Goal: Transaction & Acquisition: Purchase product/service

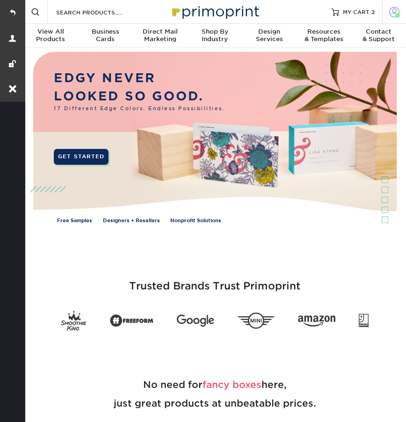
click at [391, 13] on span at bounding box center [394, 12] width 10 height 10
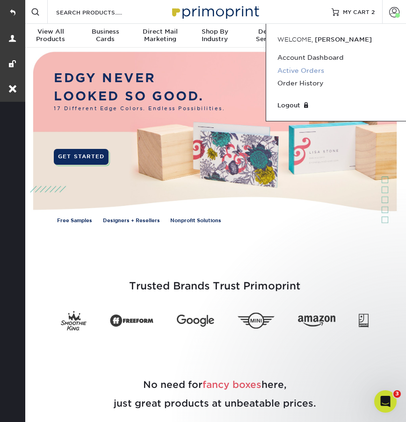
click at [294, 72] on link "Active Orders" at bounding box center [335, 70] width 117 height 13
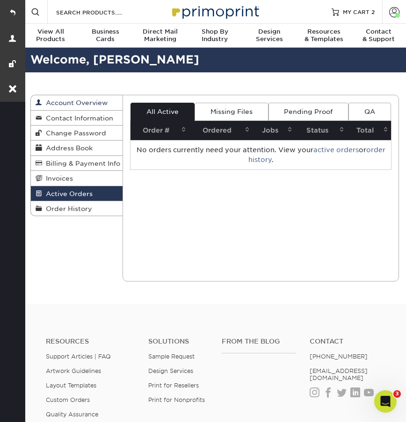
click at [90, 107] on link "Account Overview" at bounding box center [77, 102] width 92 height 15
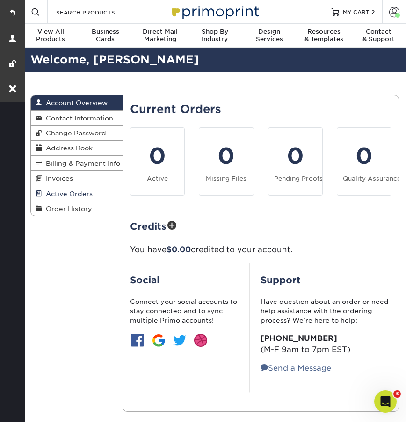
click at [77, 188] on link "Active Orders" at bounding box center [77, 193] width 92 height 15
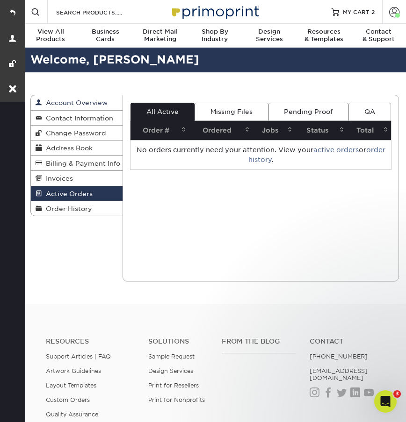
click at [91, 105] on span "Account Overview" at bounding box center [74, 102] width 65 height 7
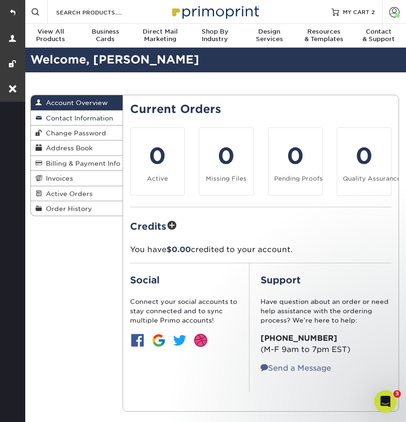
click at [90, 115] on span "Contact Information" at bounding box center [77, 117] width 71 height 7
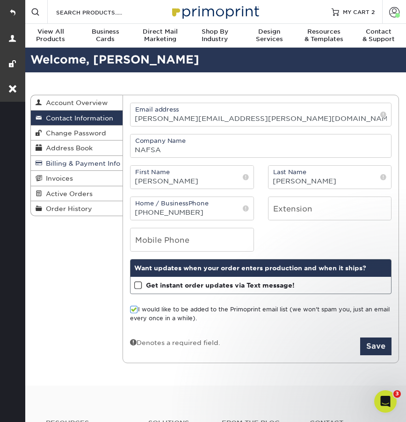
click at [84, 162] on span "Billing & Payment Info" at bounding box center [81, 163] width 78 height 7
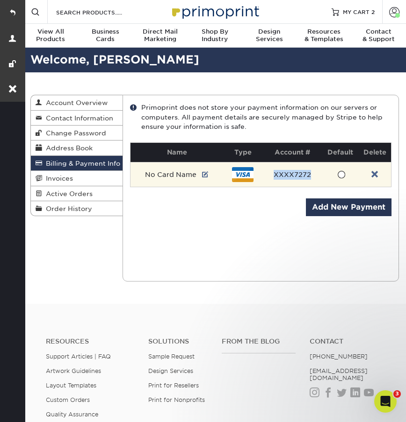
drag, startPoint x: 274, startPoint y: 174, endPoint x: 313, endPoint y: 174, distance: 38.8
click at [313, 174] on td "XXXX7272" at bounding box center [291, 174] width 59 height 25
copy td "XXXX7272"
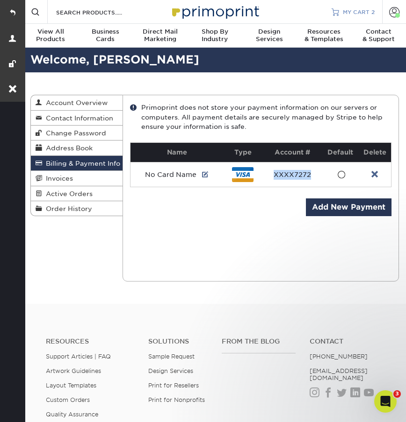
click at [357, 6] on link "MY CART 2" at bounding box center [352, 12] width 43 height 24
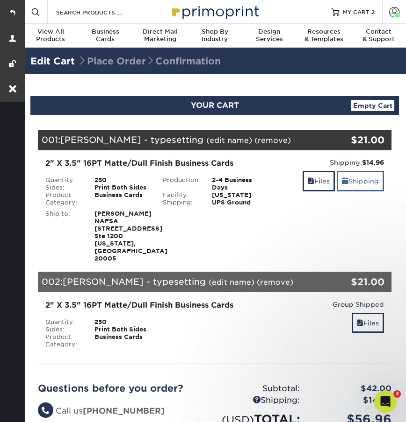
click at [354, 179] on link "Shipping" at bounding box center [359, 181] width 47 height 20
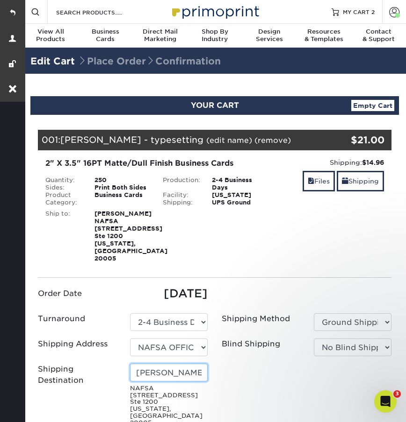
drag, startPoint x: 201, startPoint y: 364, endPoint x: 115, endPoint y: 364, distance: 86.0
paste input "Stacy Johnson"
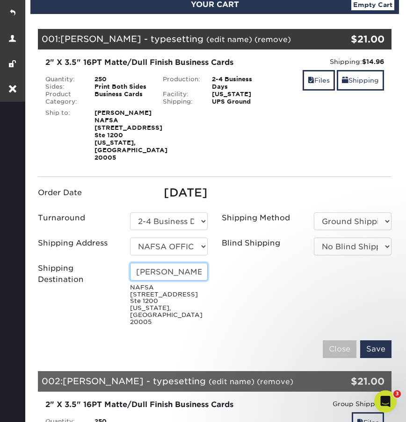
scroll to position [107, 0]
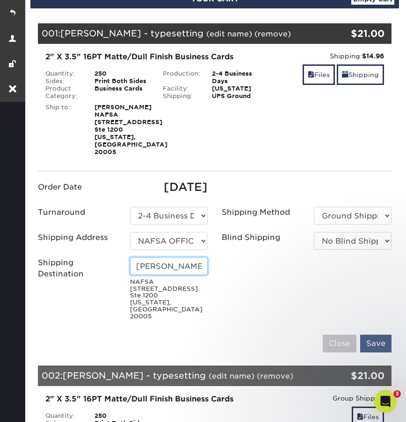
type input "Stacy Johnson"
click at [371, 335] on input "Save" at bounding box center [375, 344] width 31 height 18
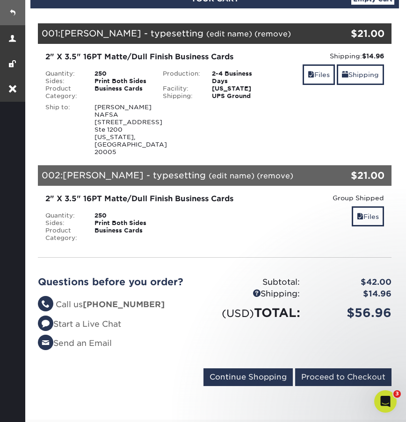
click at [13, 12] on link at bounding box center [12, 12] width 25 height 25
